Goal: Navigation & Orientation: Find specific page/section

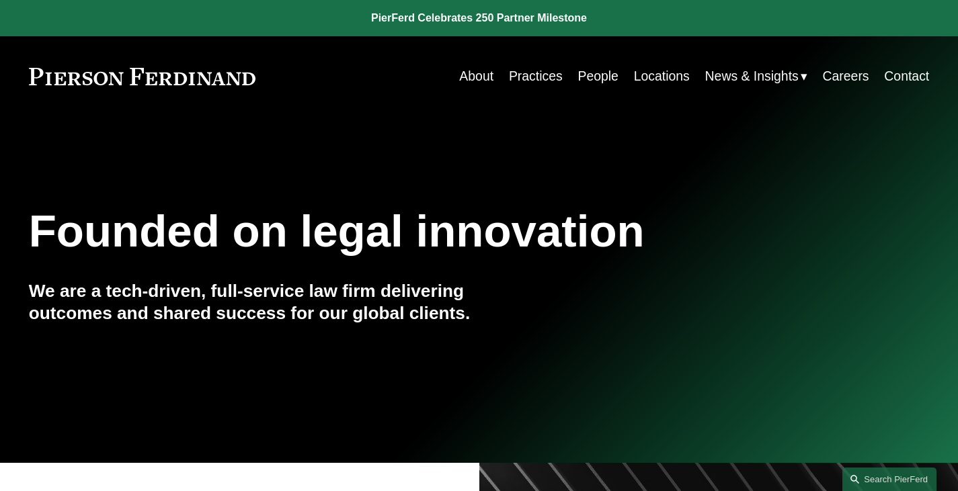
click at [477, 75] on link "About" at bounding box center [476, 76] width 34 height 26
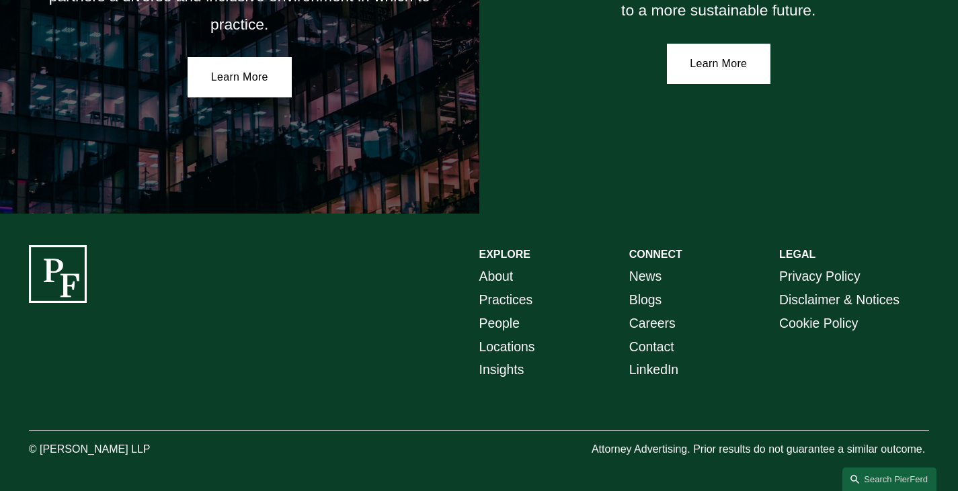
scroll to position [2422, 0]
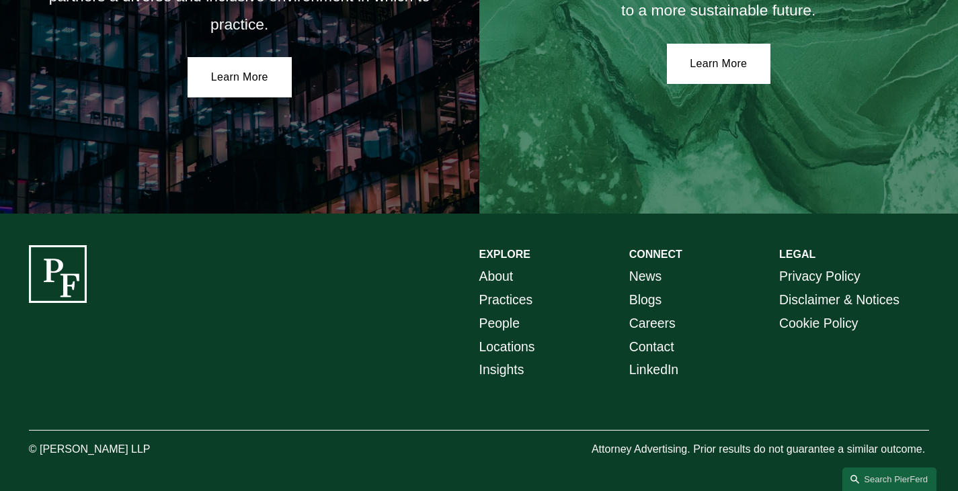
click at [504, 371] on link "Insights" at bounding box center [501, 370] width 45 height 24
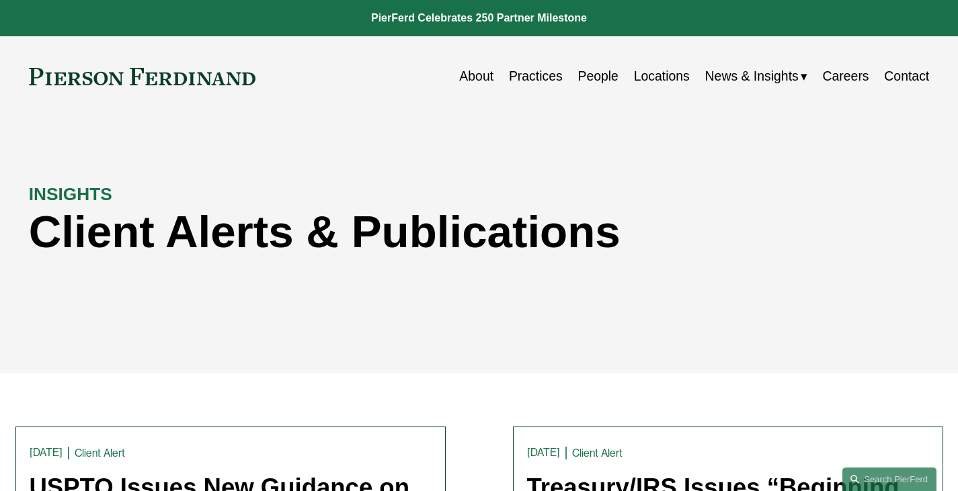
click at [649, 75] on link "Locations" at bounding box center [662, 76] width 56 height 26
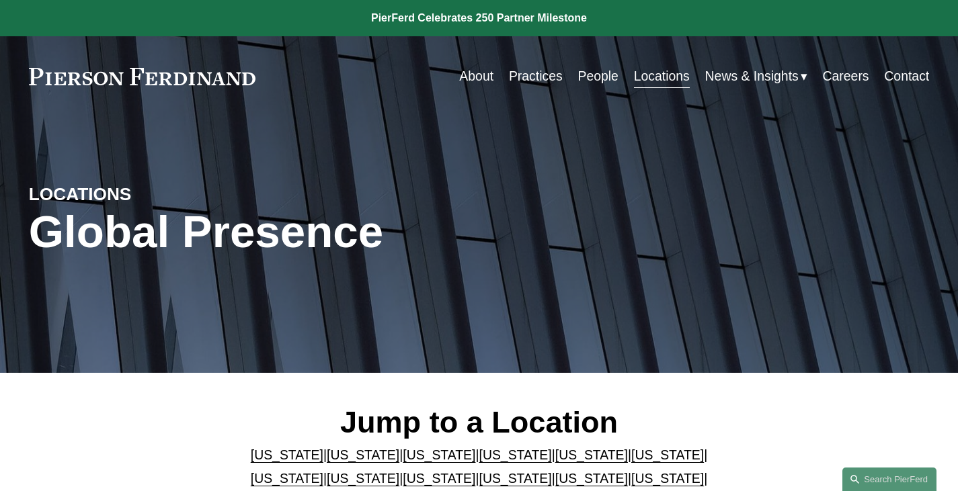
click at [530, 76] on link "Practices" at bounding box center [536, 76] width 54 height 26
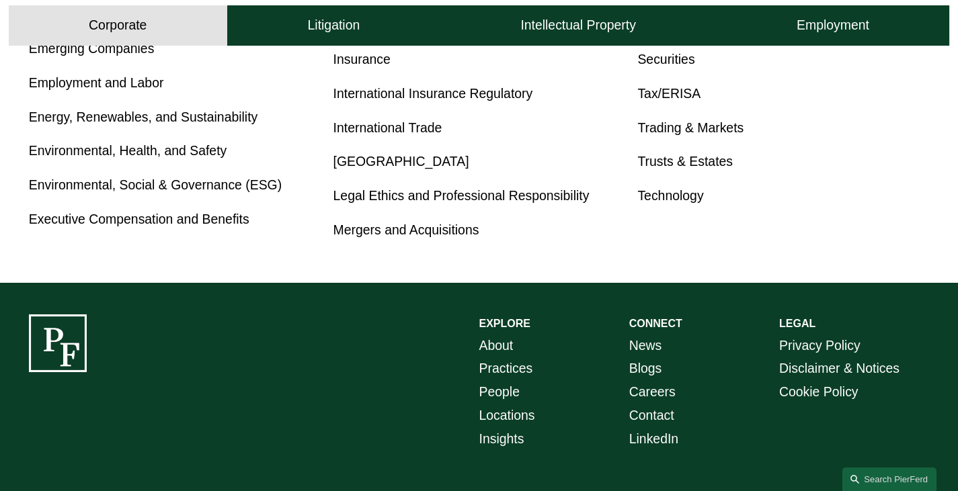
scroll to position [672, 0]
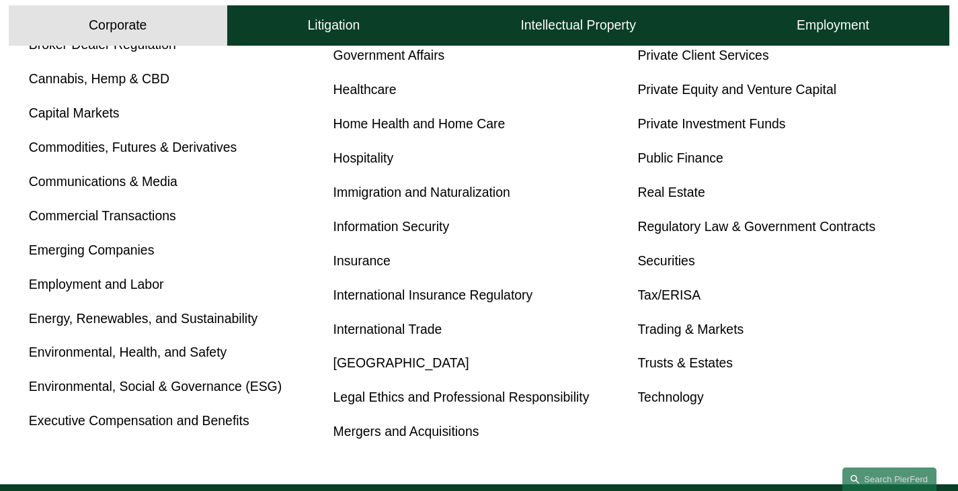
click at [376, 93] on link "Healthcare" at bounding box center [364, 89] width 63 height 15
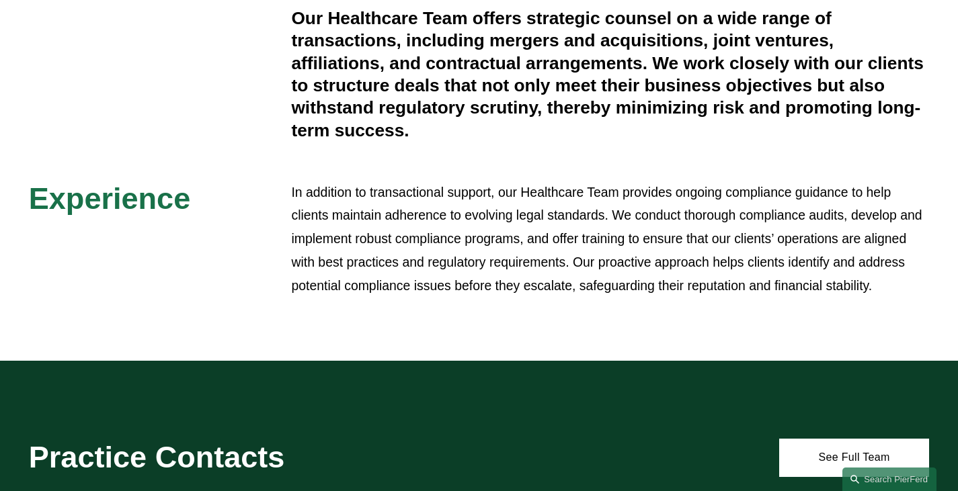
scroll to position [605, 0]
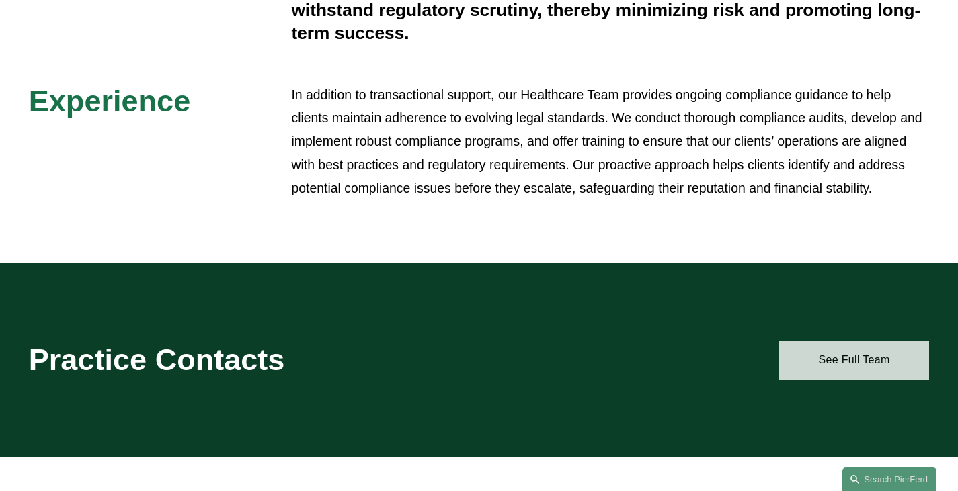
click at [860, 362] on link "See Full Team" at bounding box center [854, 360] width 150 height 39
